Goal: Task Accomplishment & Management: Use online tool/utility

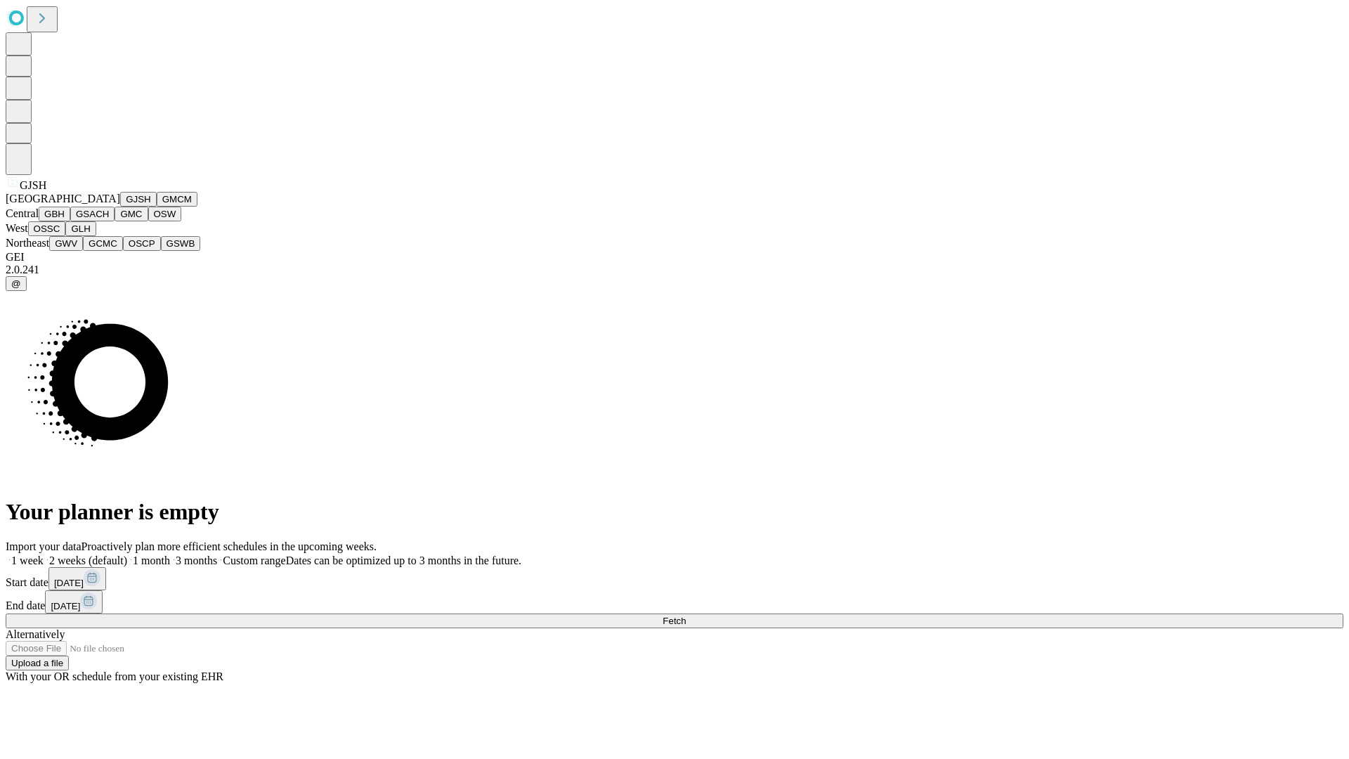
click at [120, 207] on button "GJSH" at bounding box center [138, 199] width 37 height 15
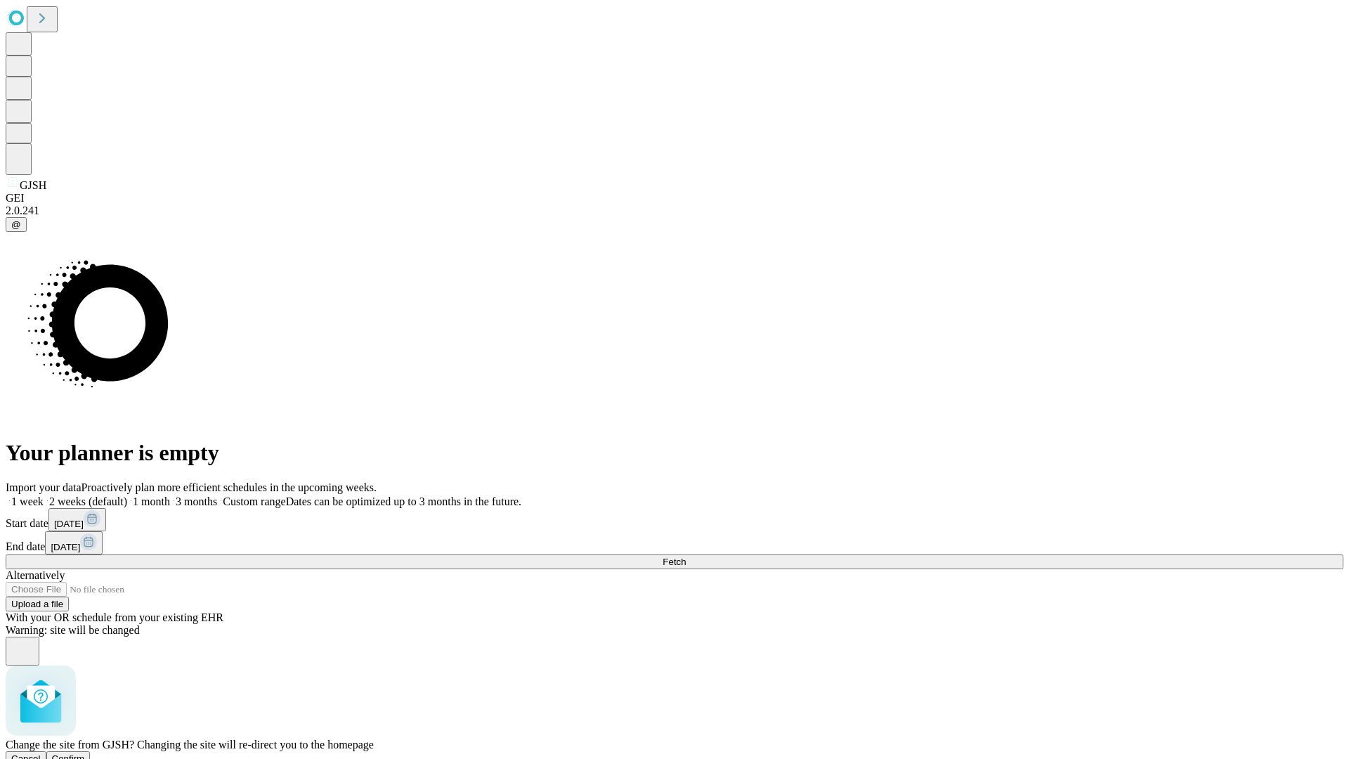
click at [85, 753] on span "Confirm" at bounding box center [68, 758] width 33 height 11
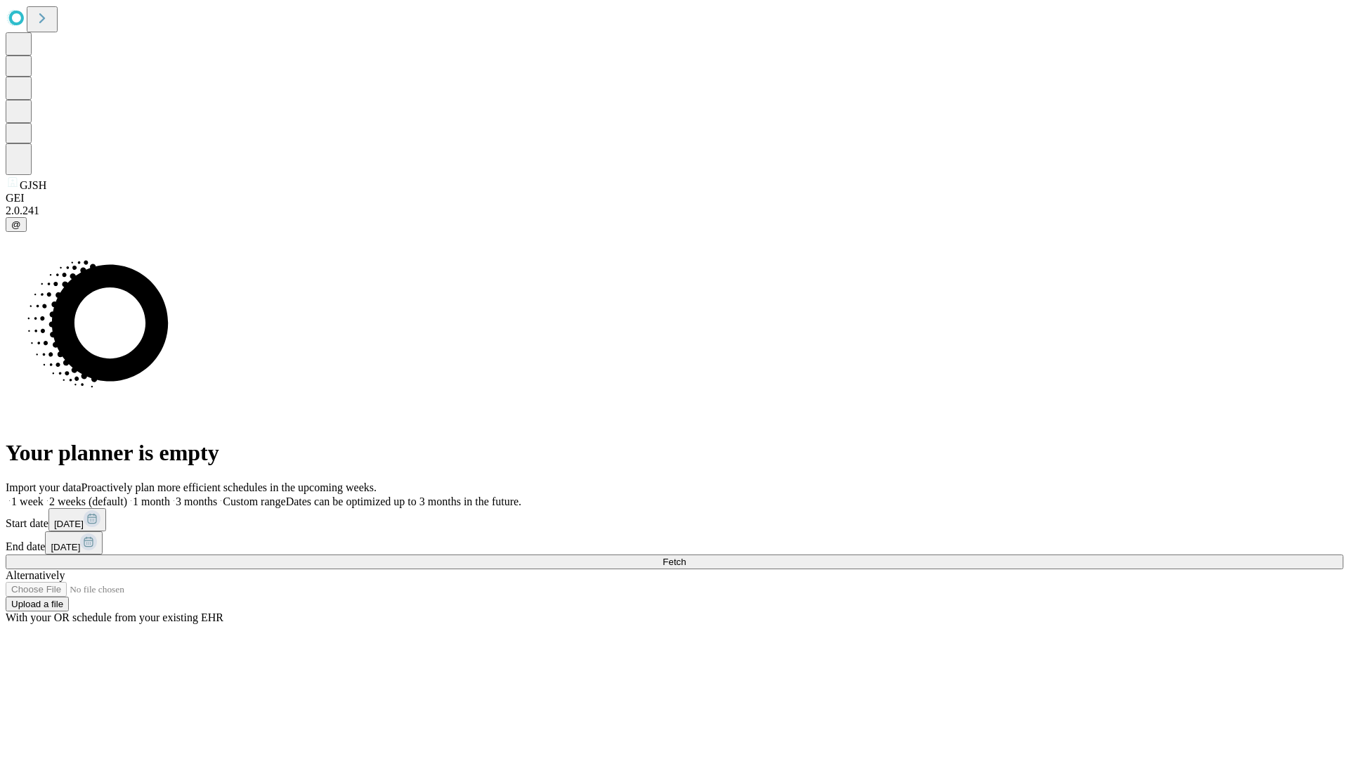
click at [127, 495] on label "2 weeks (default)" at bounding box center [86, 501] width 84 height 12
click at [686, 556] on span "Fetch" at bounding box center [673, 561] width 23 height 11
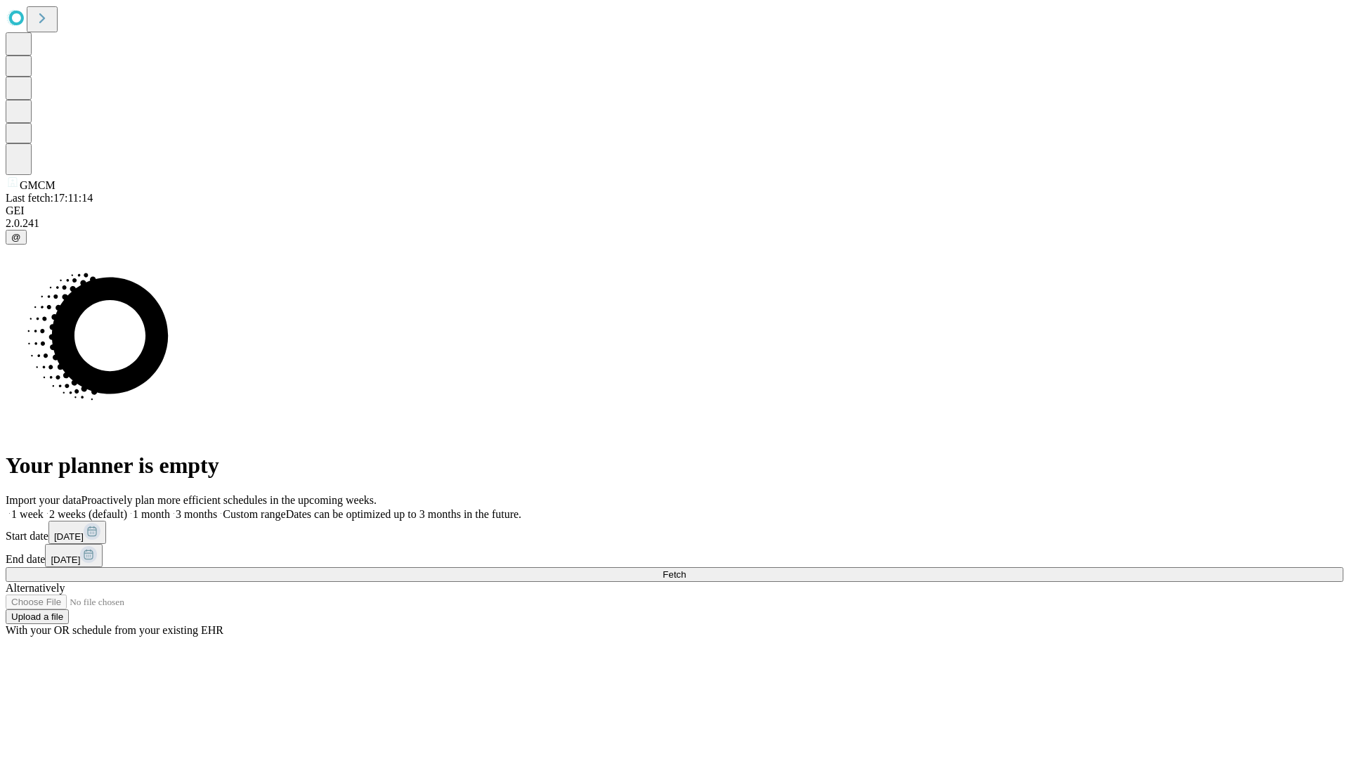
click at [127, 508] on label "2 weeks (default)" at bounding box center [86, 514] width 84 height 12
click at [686, 569] on span "Fetch" at bounding box center [673, 574] width 23 height 11
click at [127, 508] on label "2 weeks (default)" at bounding box center [86, 514] width 84 height 12
click at [686, 569] on span "Fetch" at bounding box center [673, 574] width 23 height 11
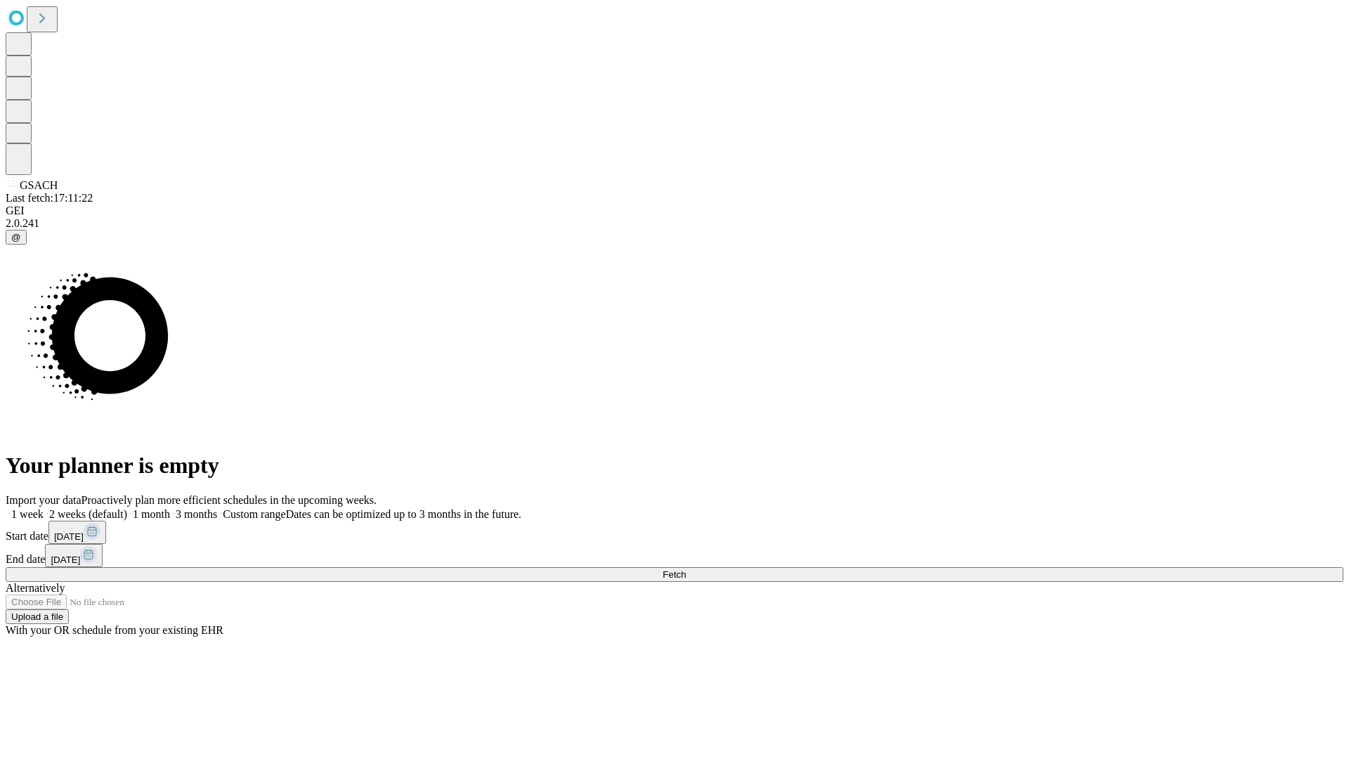
click at [127, 508] on label "2 weeks (default)" at bounding box center [86, 514] width 84 height 12
click at [686, 569] on span "Fetch" at bounding box center [673, 574] width 23 height 11
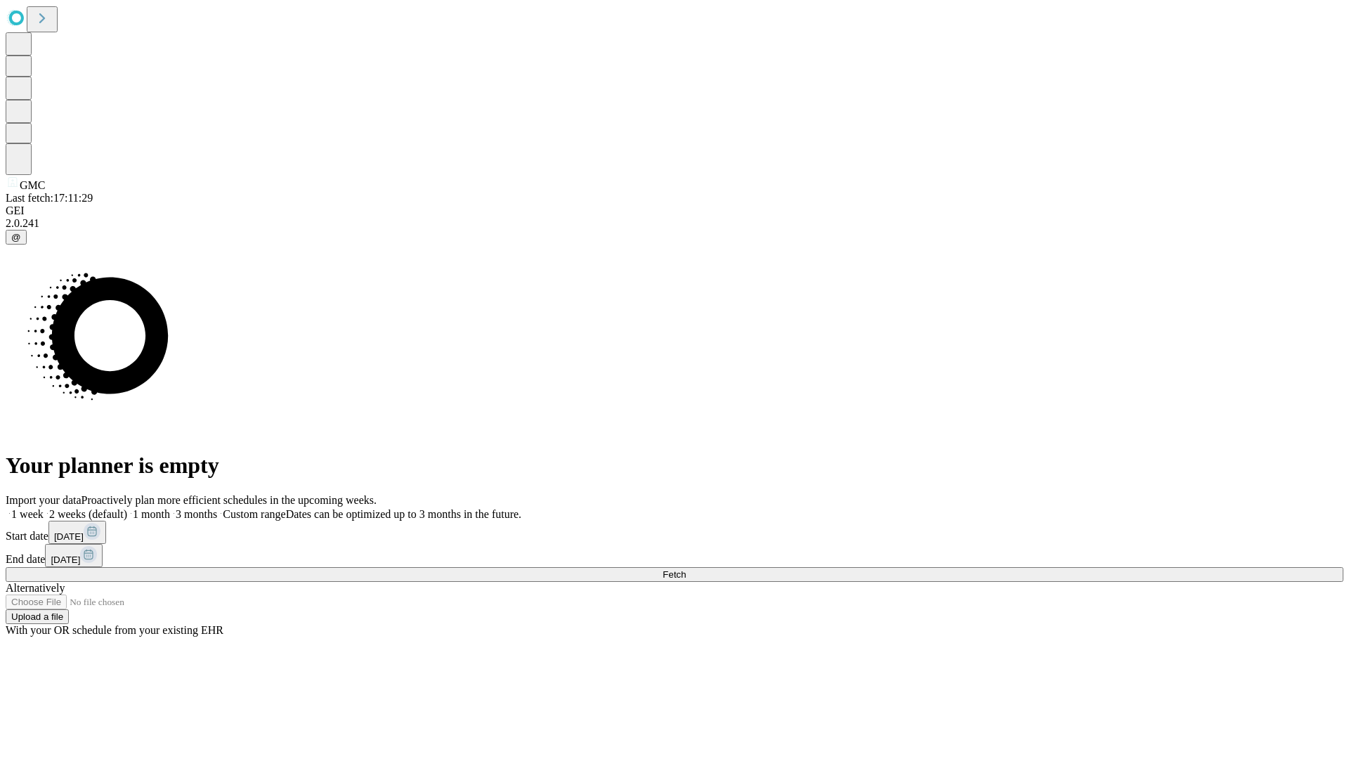
click at [127, 508] on label "2 weeks (default)" at bounding box center [86, 514] width 84 height 12
click at [686, 569] on span "Fetch" at bounding box center [673, 574] width 23 height 11
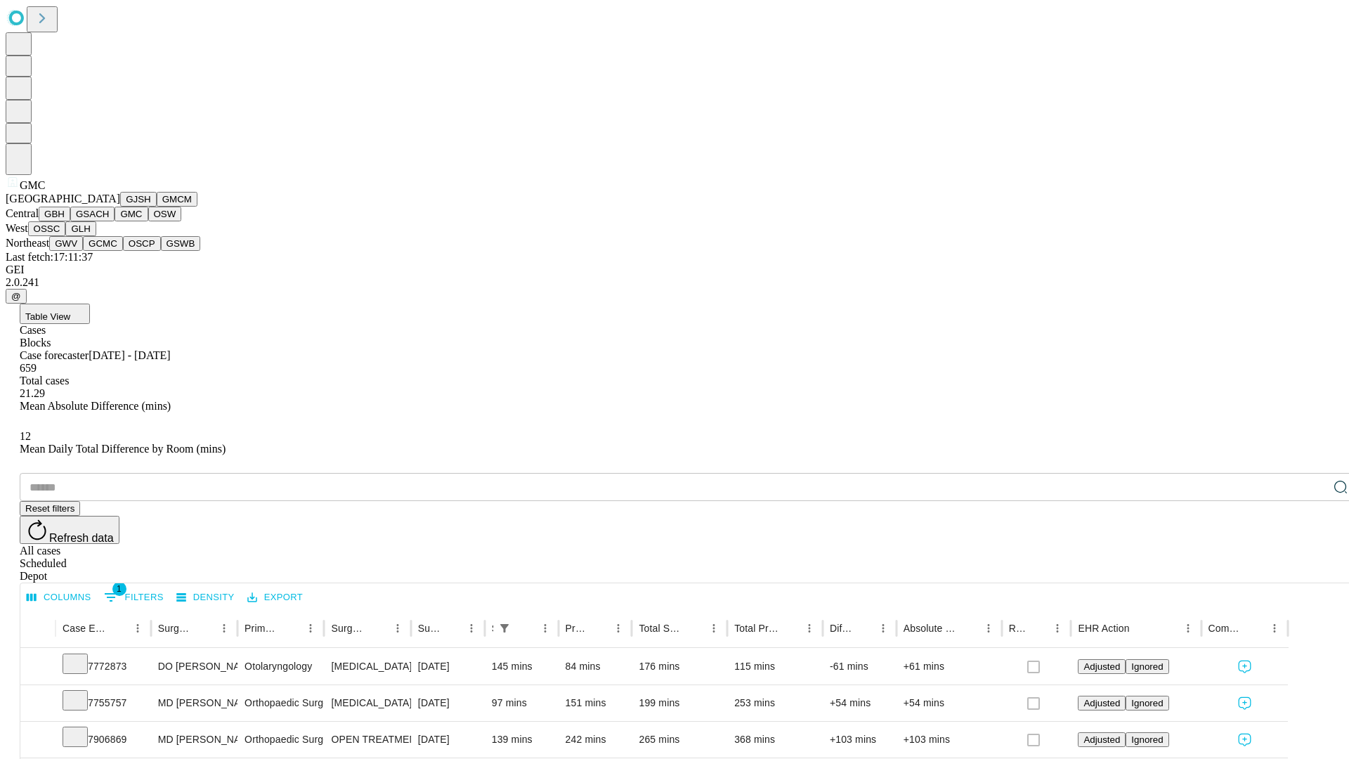
click at [148, 221] on button "OSW" at bounding box center [165, 214] width 34 height 15
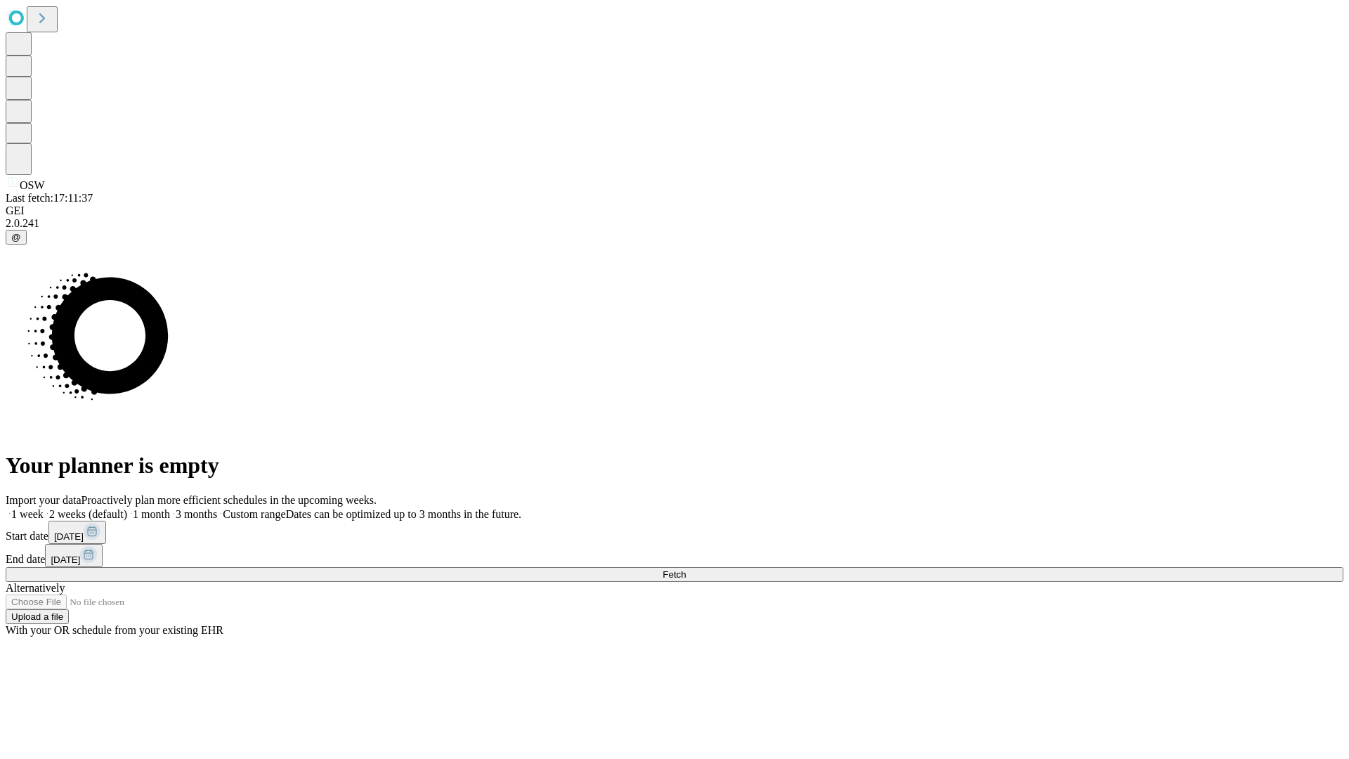
click at [127, 508] on label "2 weeks (default)" at bounding box center [86, 514] width 84 height 12
click at [686, 569] on span "Fetch" at bounding box center [673, 574] width 23 height 11
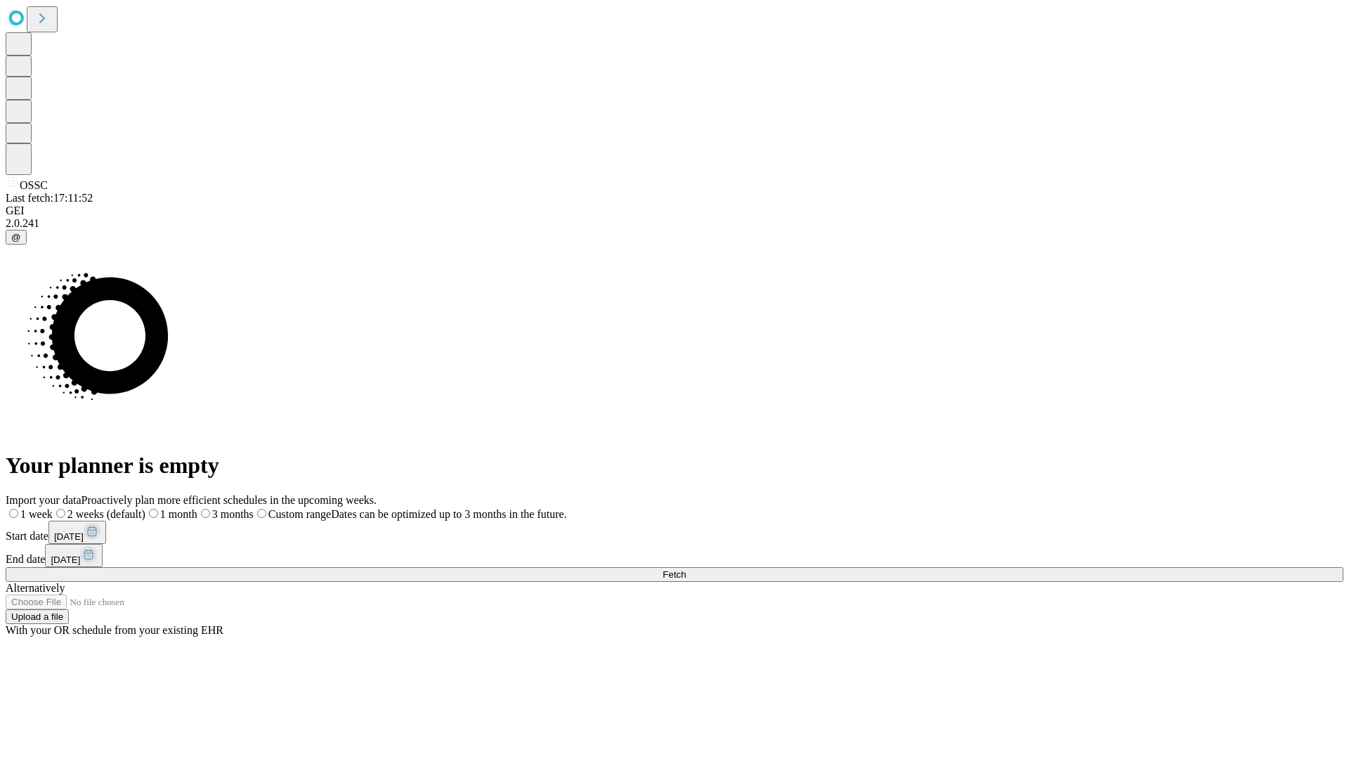
click at [686, 569] on span "Fetch" at bounding box center [673, 574] width 23 height 11
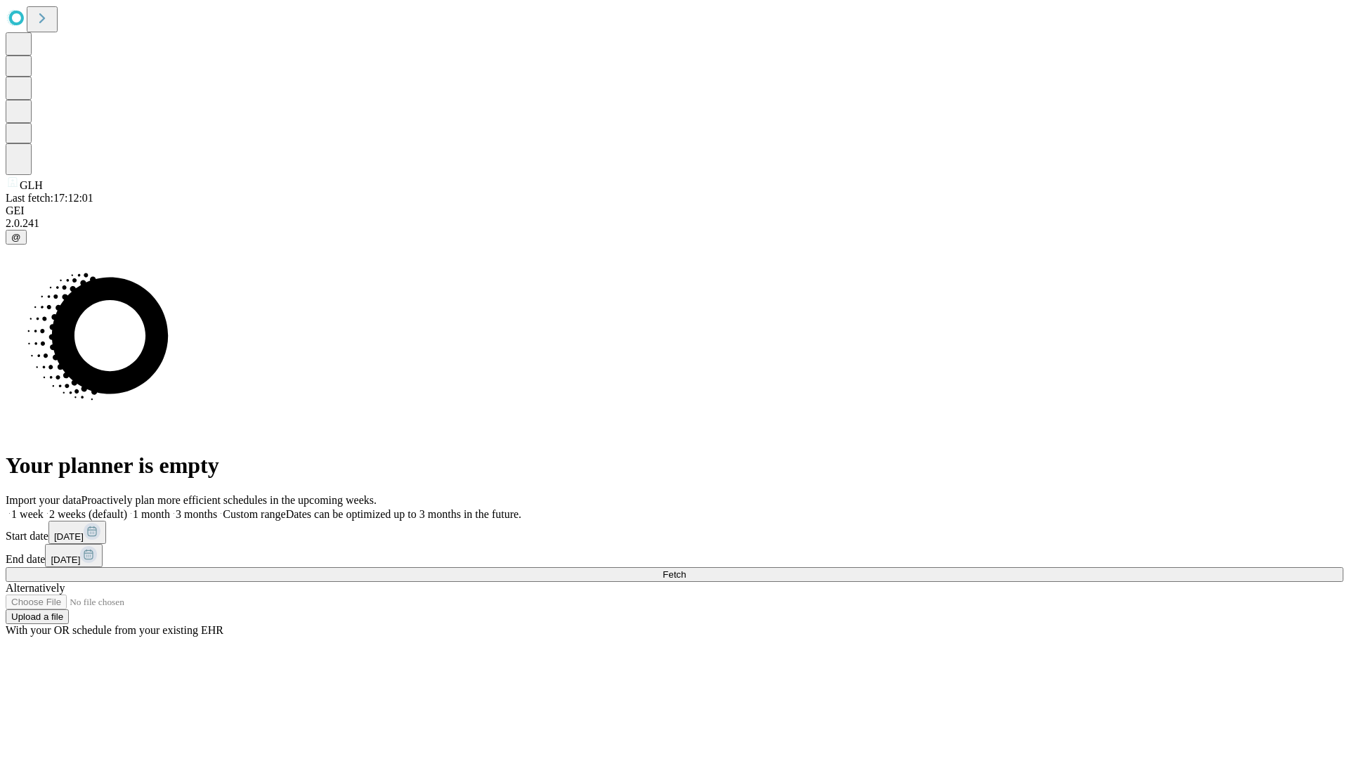
click at [127, 508] on label "2 weeks (default)" at bounding box center [86, 514] width 84 height 12
click at [686, 569] on span "Fetch" at bounding box center [673, 574] width 23 height 11
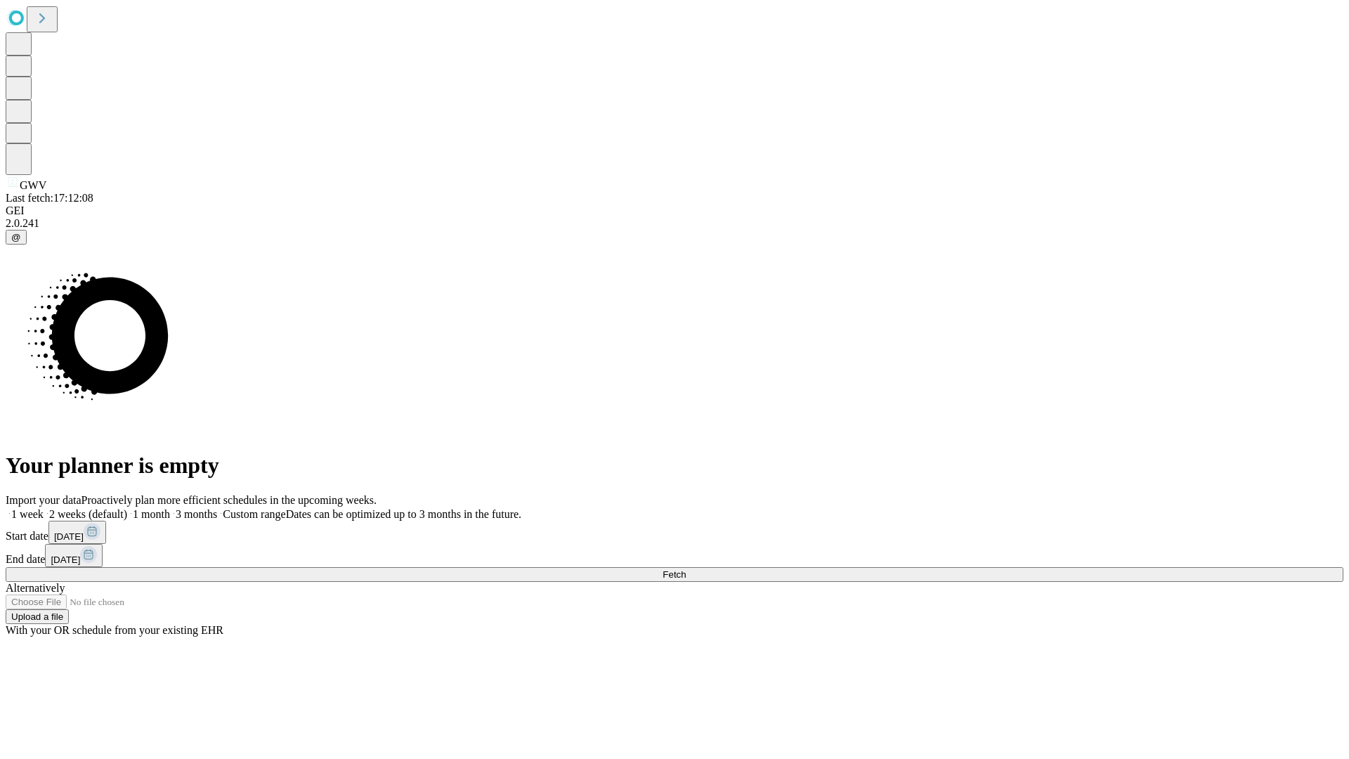
click at [127, 508] on label "2 weeks (default)" at bounding box center [86, 514] width 84 height 12
click at [686, 569] on span "Fetch" at bounding box center [673, 574] width 23 height 11
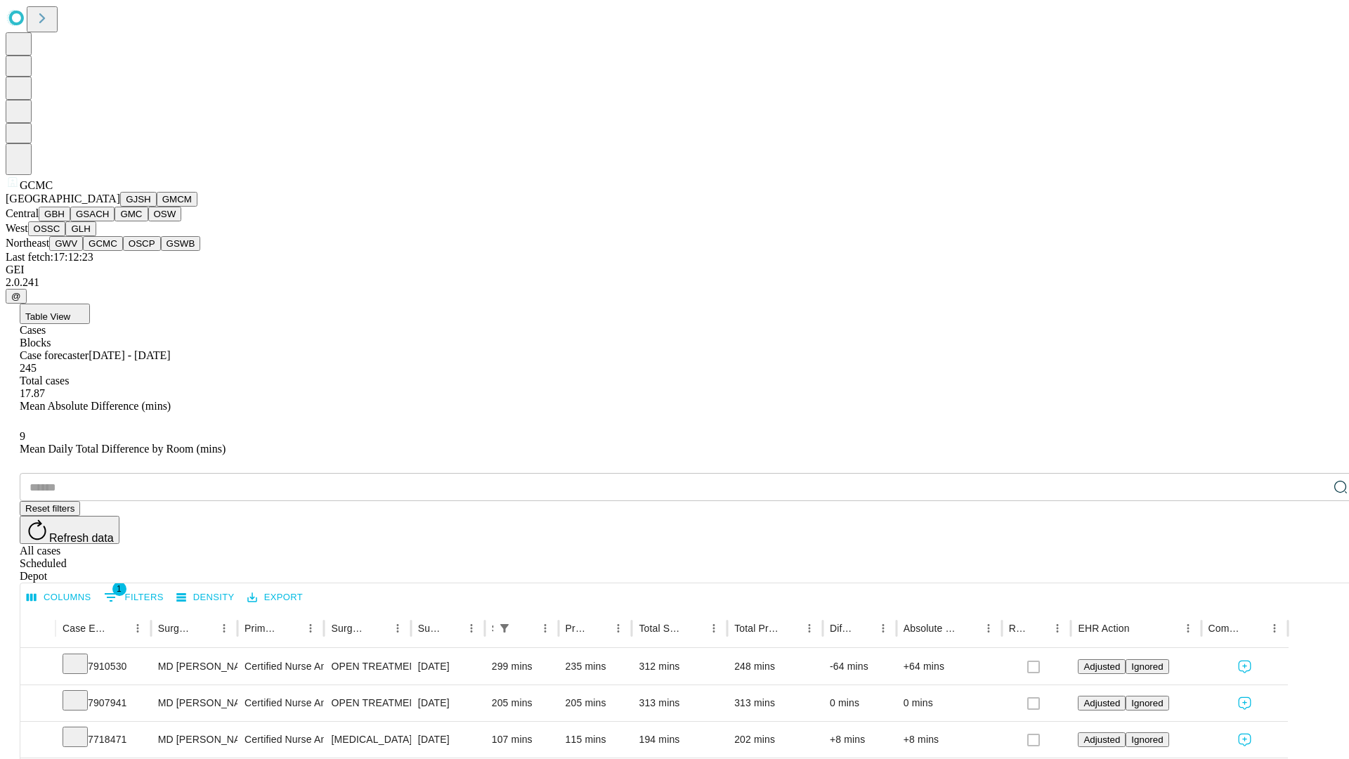
click at [123, 251] on button "OSCP" at bounding box center [142, 243] width 38 height 15
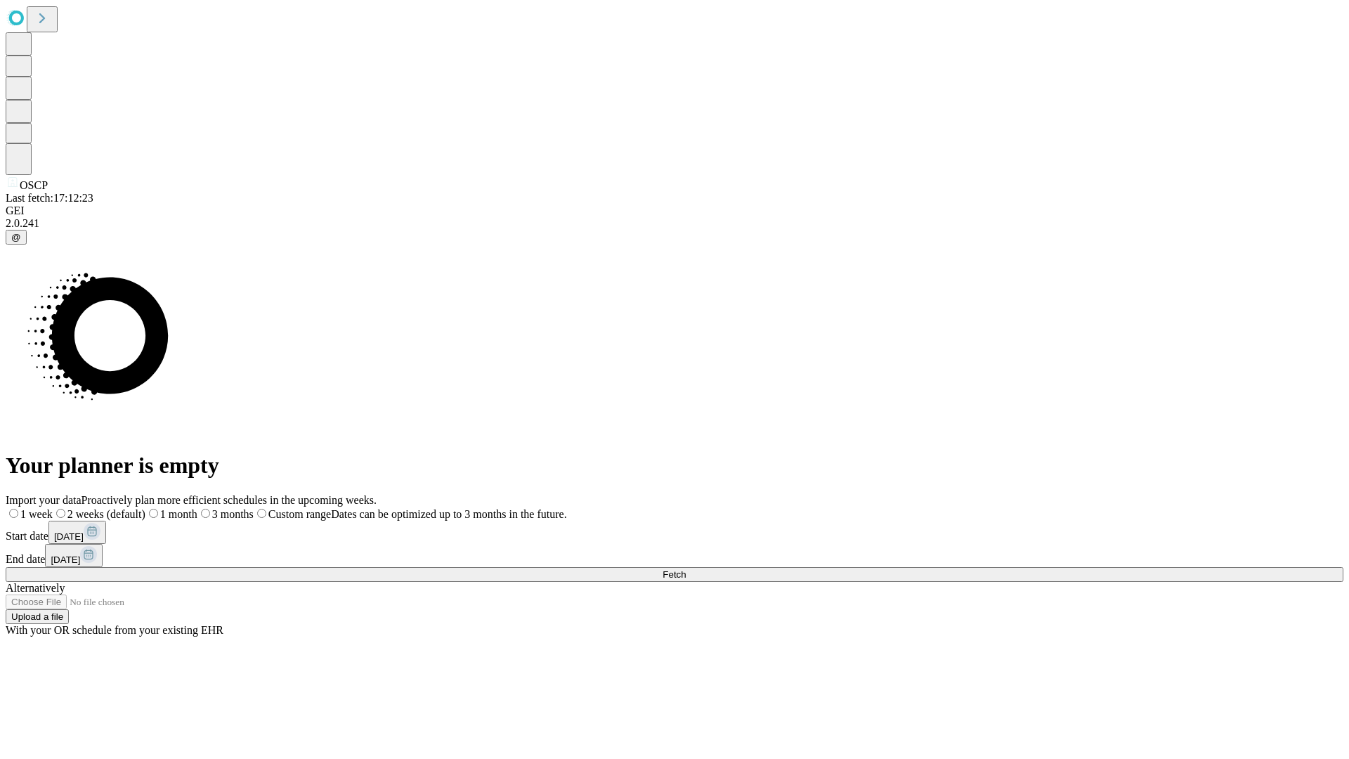
click at [686, 569] on span "Fetch" at bounding box center [673, 574] width 23 height 11
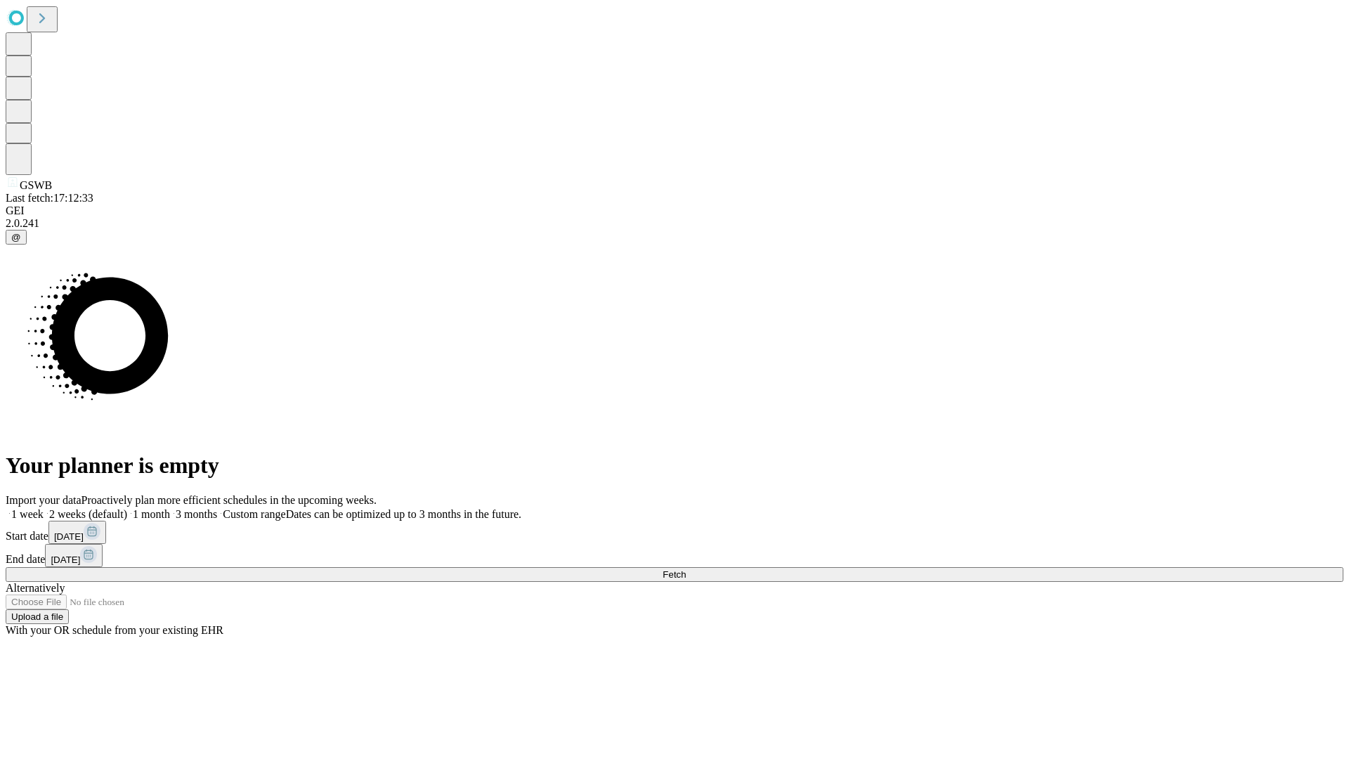
click at [686, 569] on span "Fetch" at bounding box center [673, 574] width 23 height 11
